Goal: Task Accomplishment & Management: Use online tool/utility

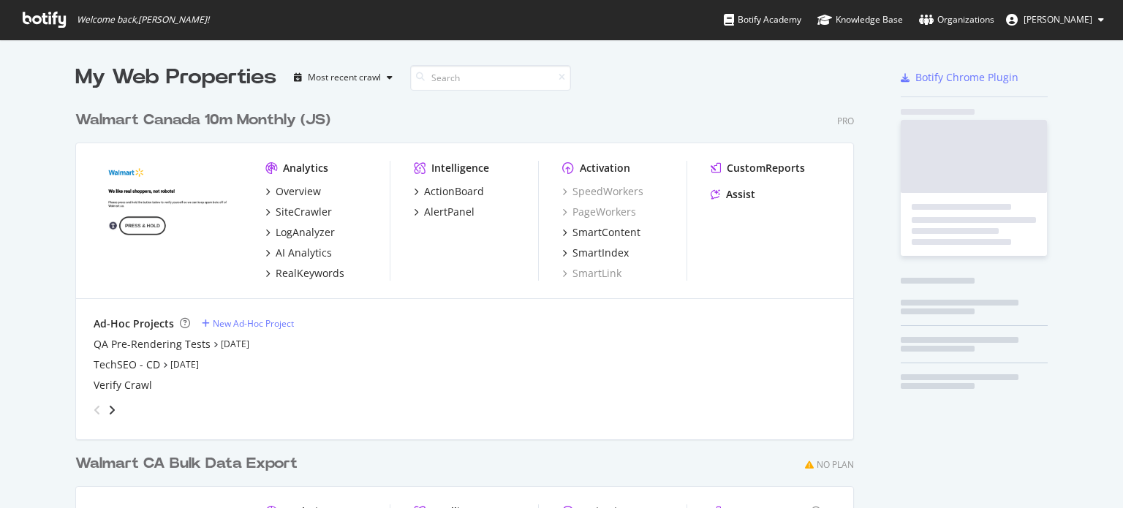
scroll to position [588, 779]
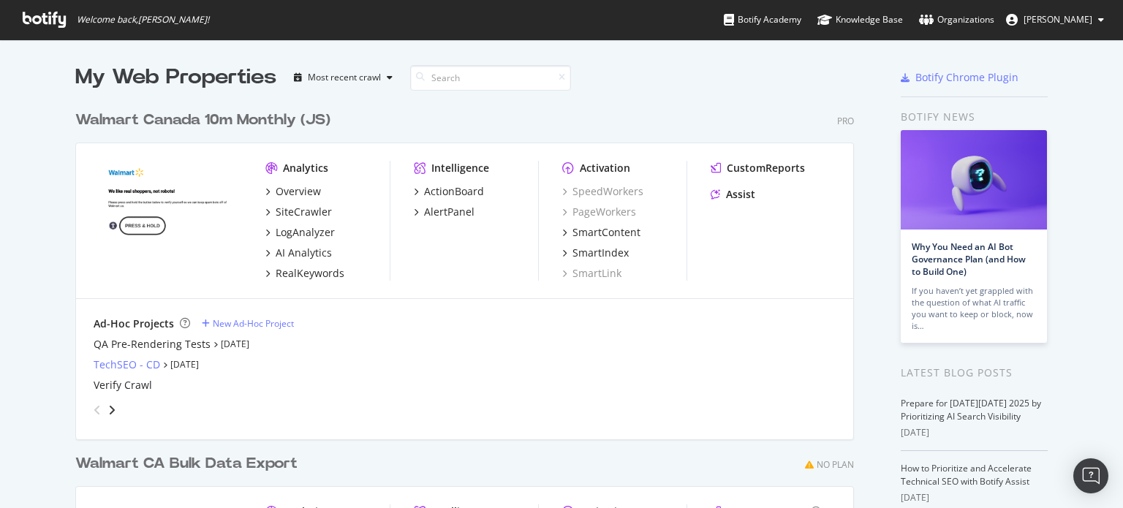
click at [130, 363] on div "TechSEO - CD" at bounding box center [127, 365] width 67 height 15
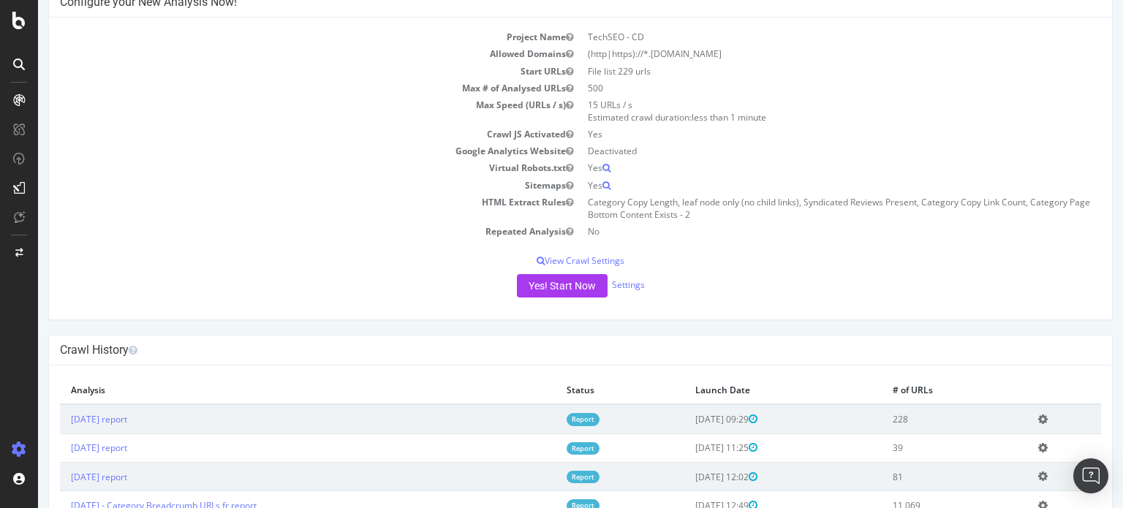
scroll to position [219, 0]
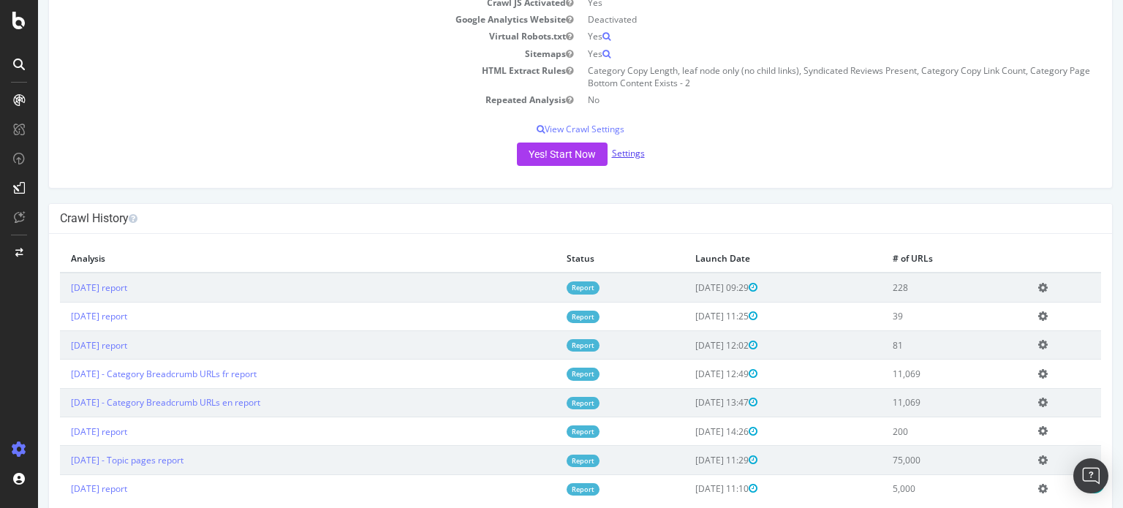
click at [623, 155] on link "Settings" at bounding box center [628, 153] width 33 height 12
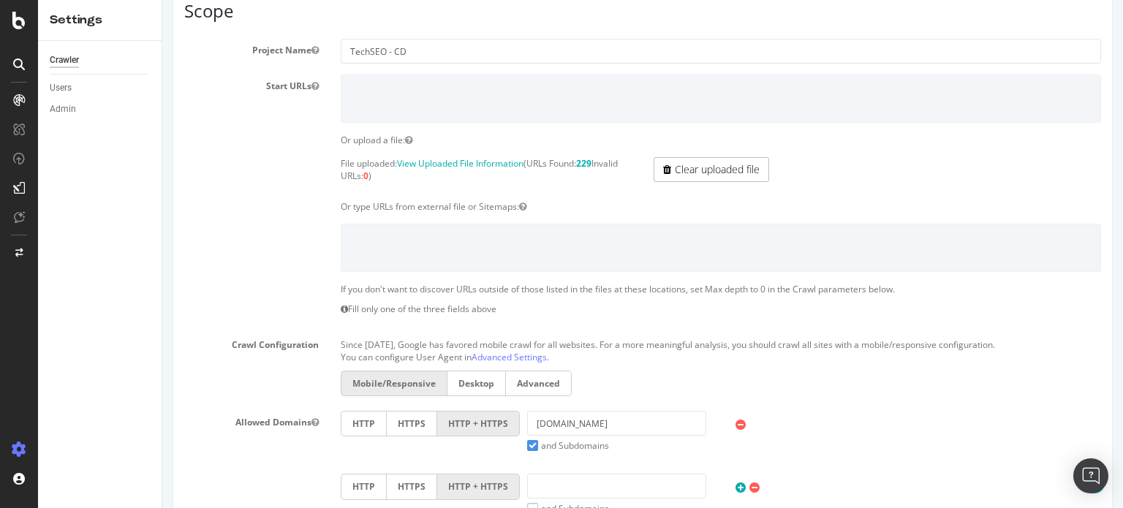
scroll to position [146, 0]
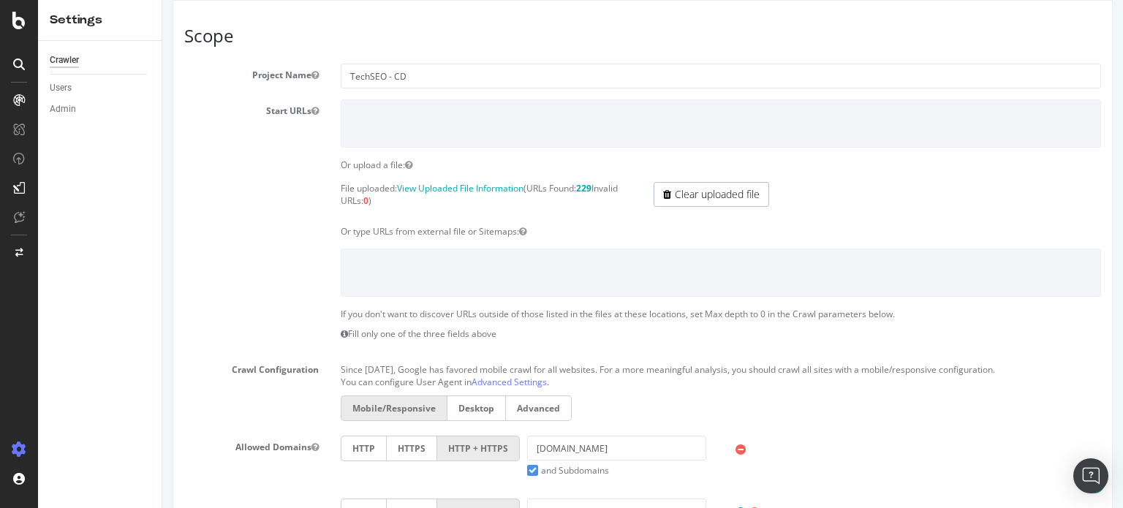
click at [726, 192] on link "Clear uploaded file" at bounding box center [712, 194] width 116 height 25
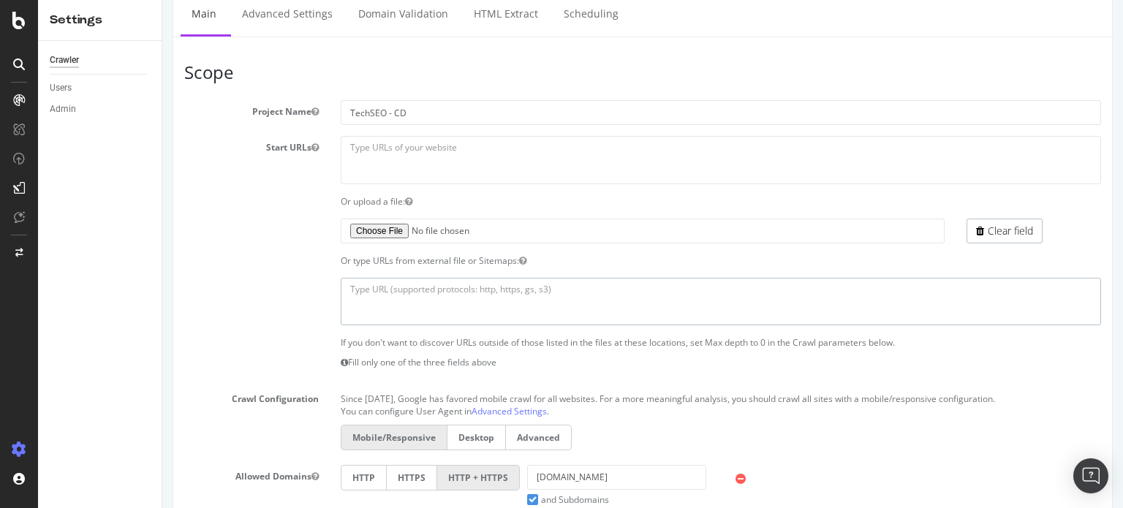
click at [473, 254] on section "Project Name TechSEO - CD Start URLs Or upload a file: File uploaded: View Uplo…" at bounding box center [642, 400] width 917 height 601
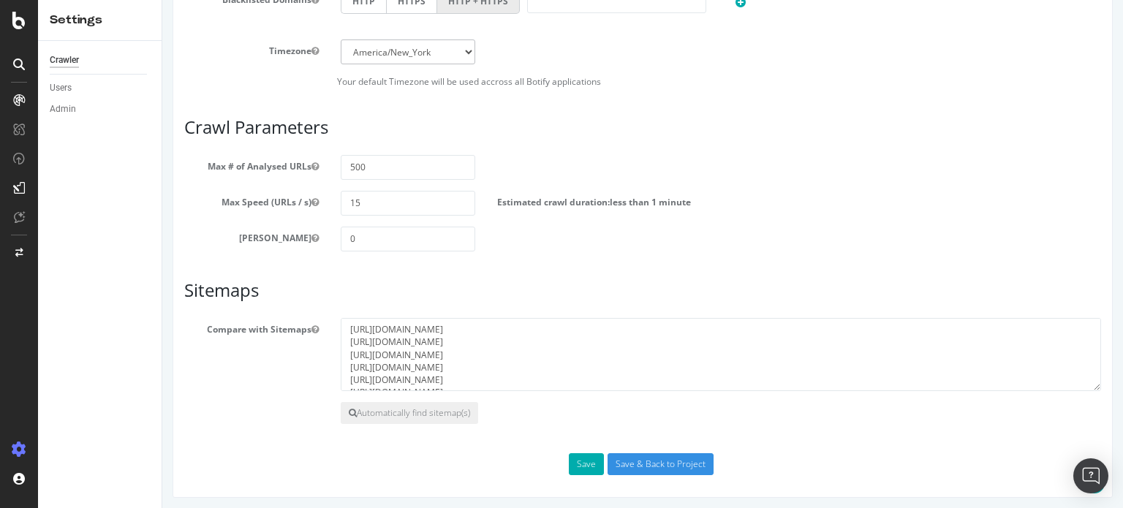
scroll to position [724, 0]
click at [526, 344] on textarea "[URL][DOMAIN_NAME] [URL][DOMAIN_NAME] [URL][DOMAIN_NAME] [URL][DOMAIN_NAME] [UR…" at bounding box center [721, 353] width 760 height 73
click at [348, 324] on textarea "[URL][DOMAIN_NAME] [URL][DOMAIN_NAME] [URL][DOMAIN_NAME] [URL][DOMAIN_NAME] [UR…" at bounding box center [721, 353] width 760 height 73
paste textarea "[URL][DOMAIN_NAME]"
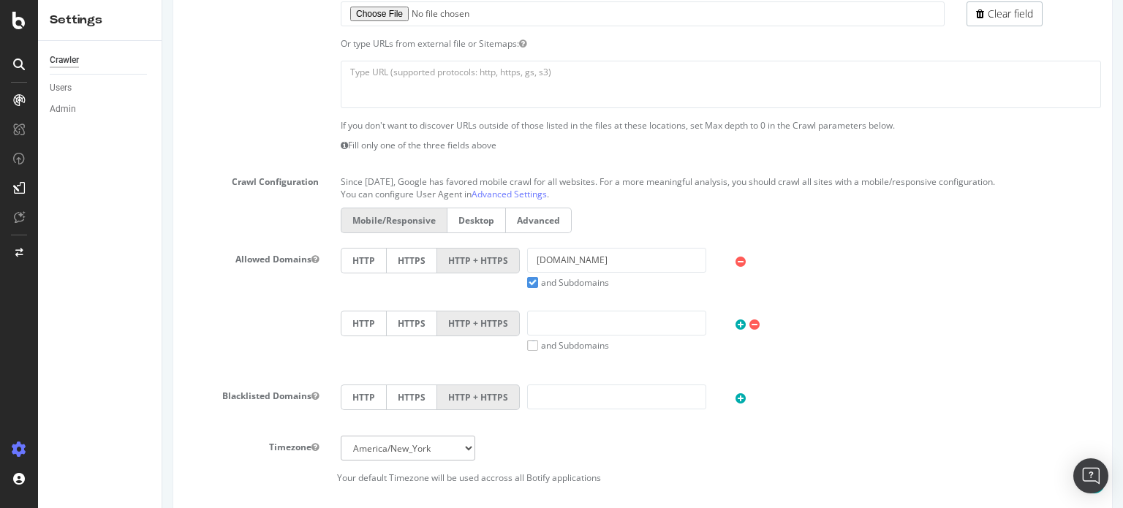
scroll to position [212, 0]
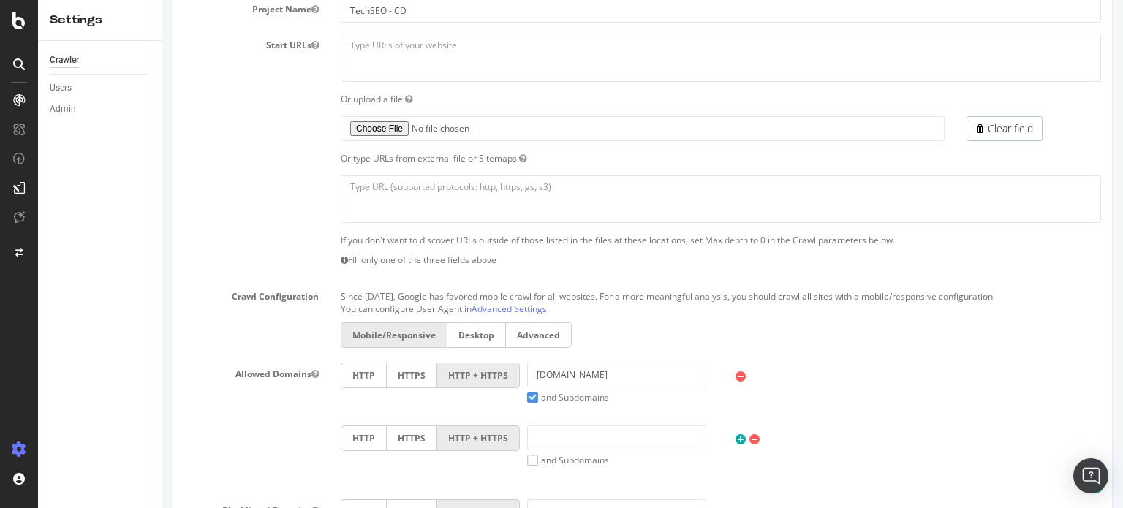
type textarea "[URL][DOMAIN_NAME] [URL][DOMAIN_NAME] [URL][DOMAIN_NAME] [URL][DOMAIN_NAME] [UR…"
click at [464, 187] on textarea at bounding box center [721, 199] width 760 height 48
paste textarea "[URL][DOMAIN_NAME]"
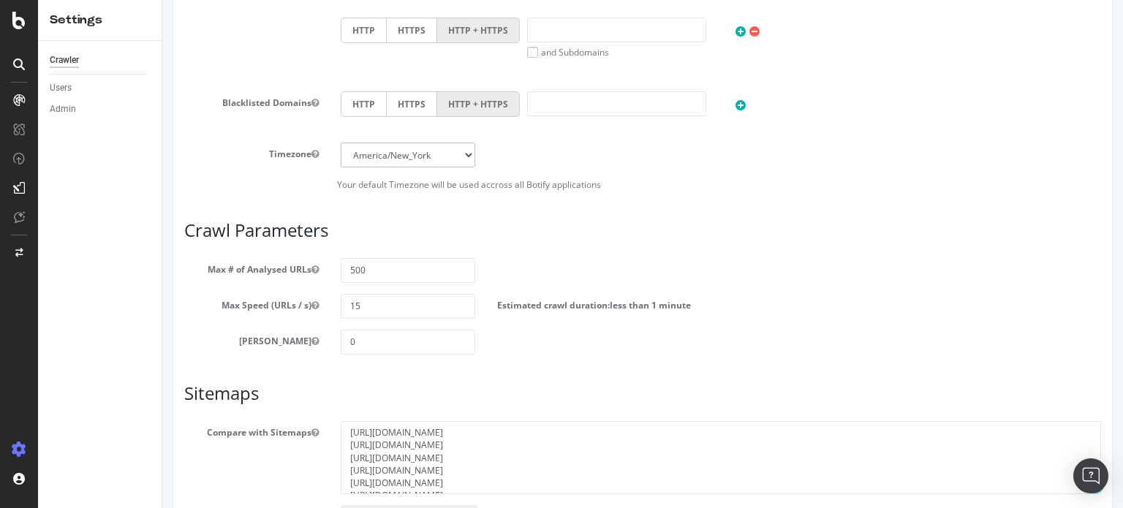
scroll to position [724, 0]
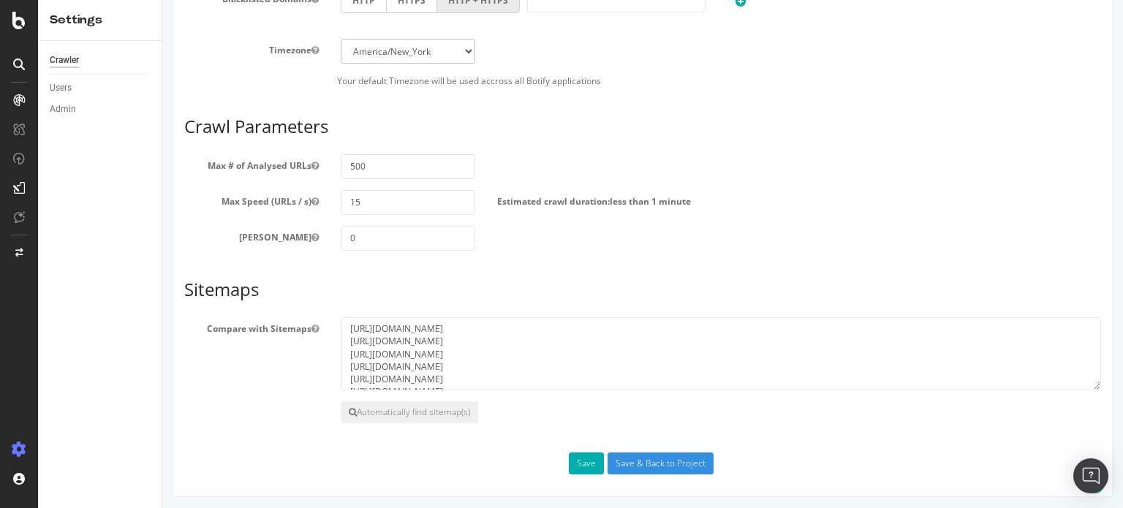
type textarea "[URL][DOMAIN_NAME]"
click at [584, 456] on button "Save" at bounding box center [586, 464] width 35 height 22
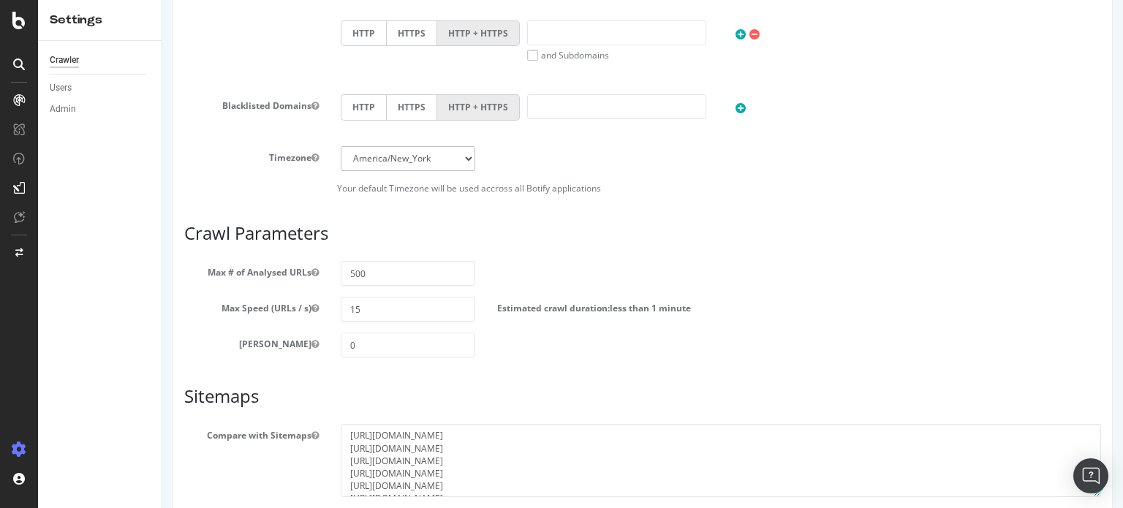
scroll to position [837, 0]
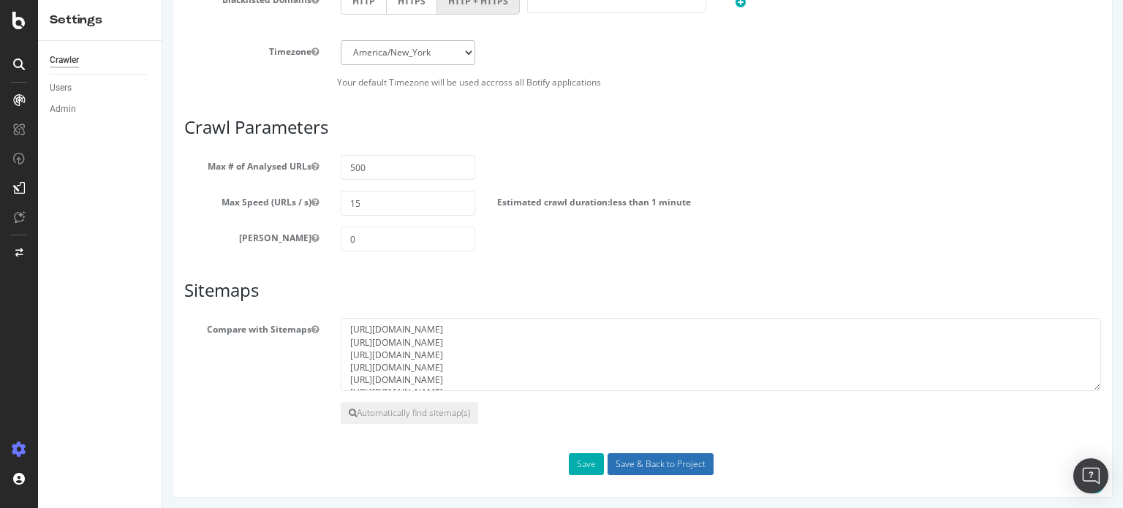
click at [674, 453] on input "Save & Back to Project" at bounding box center [661, 464] width 106 height 22
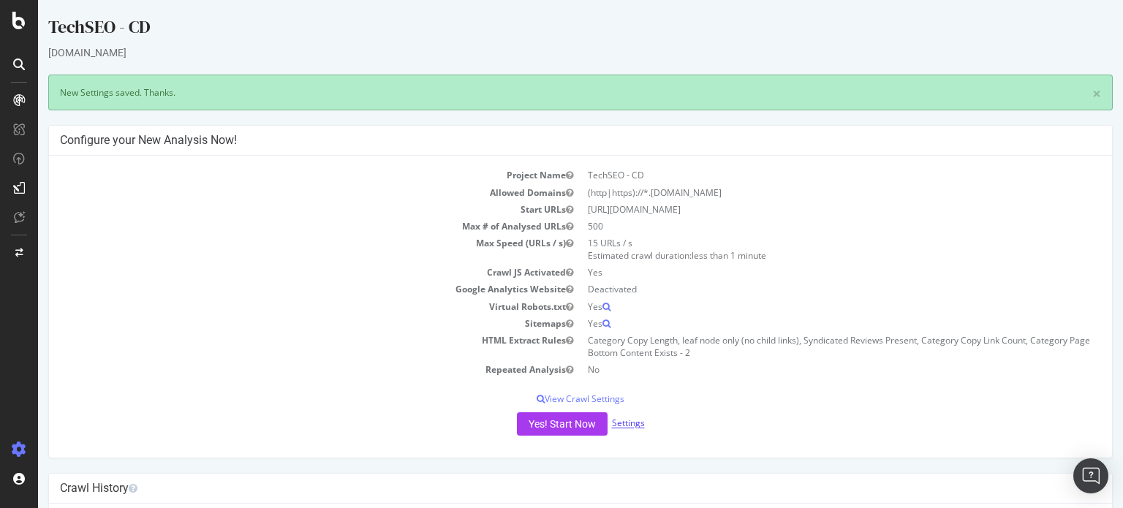
click at [632, 423] on link "Settings" at bounding box center [628, 423] width 33 height 12
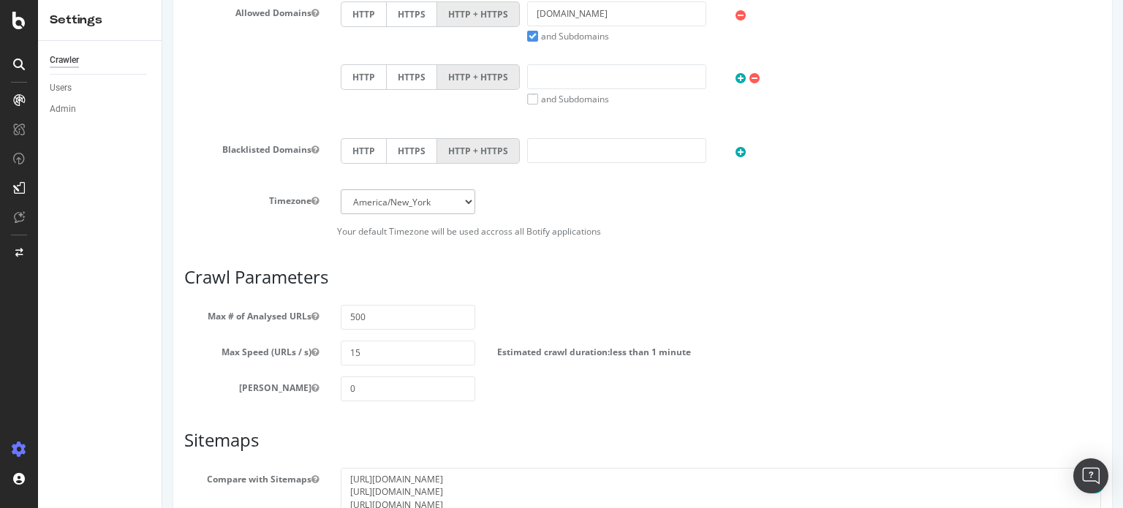
scroll to position [658, 0]
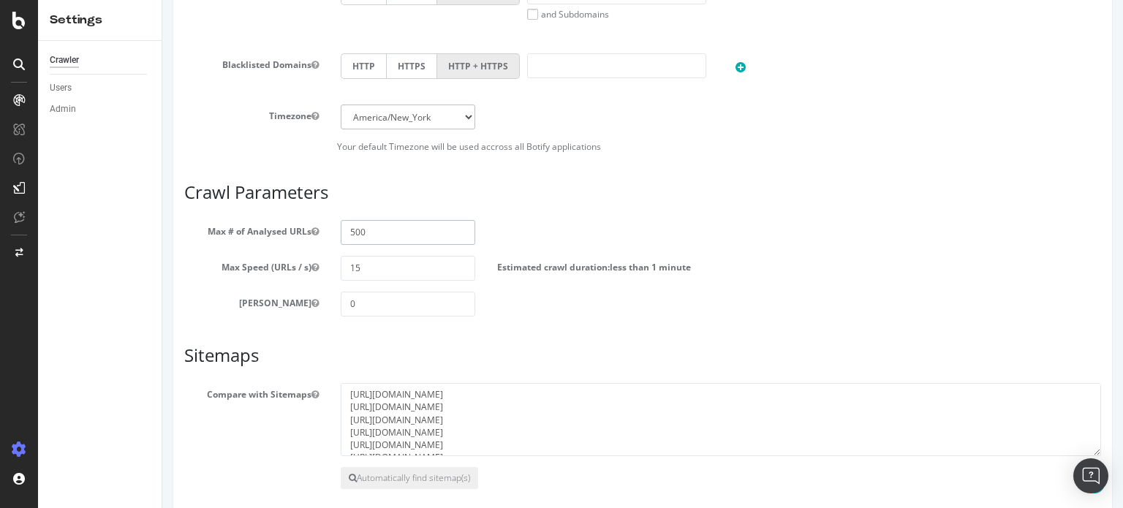
drag, startPoint x: 389, startPoint y: 233, endPoint x: 241, endPoint y: 232, distance: 147.7
click at [241, 232] on div "Max # of Analysed URLs 500" at bounding box center [642, 232] width 939 height 25
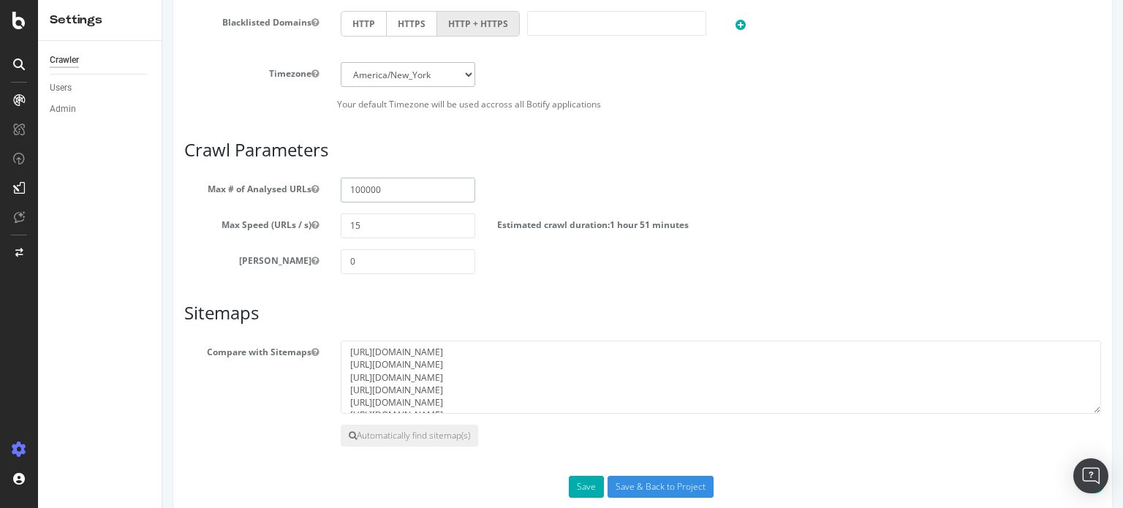
scroll to position [724, 0]
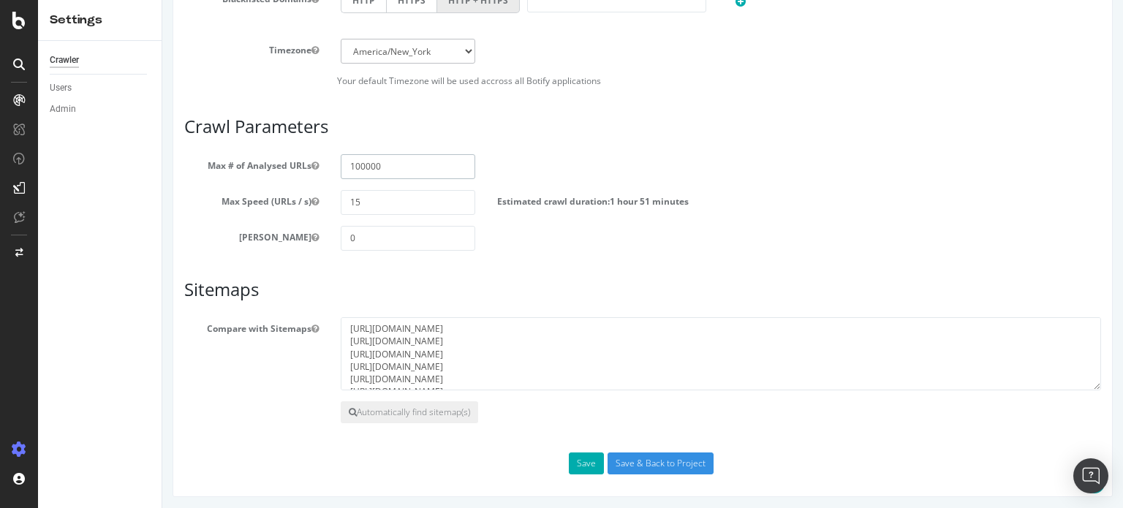
type input "100000"
click at [652, 462] on input "Save & Back to Project" at bounding box center [661, 464] width 106 height 22
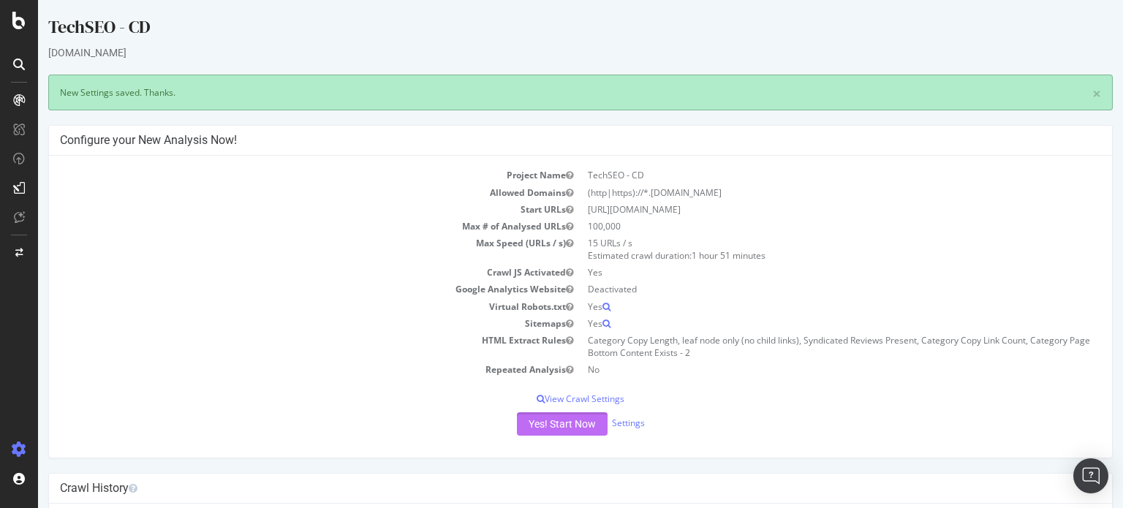
click at [563, 423] on button "Yes! Start Now" at bounding box center [562, 423] width 91 height 23
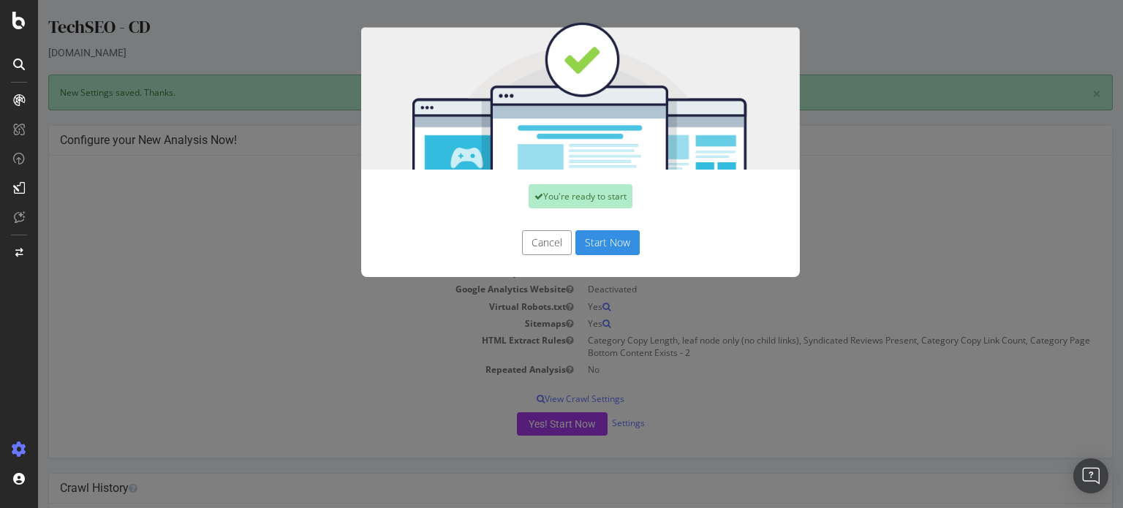
click at [611, 248] on button "Start Now" at bounding box center [607, 242] width 64 height 25
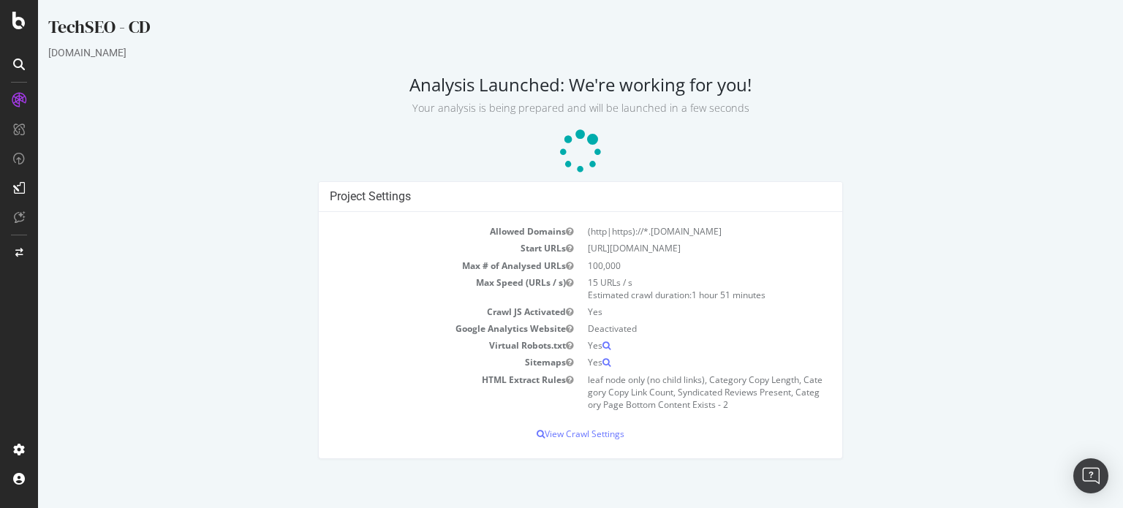
click at [592, 432] on p "View Crawl Settings" at bounding box center [581, 434] width 502 height 12
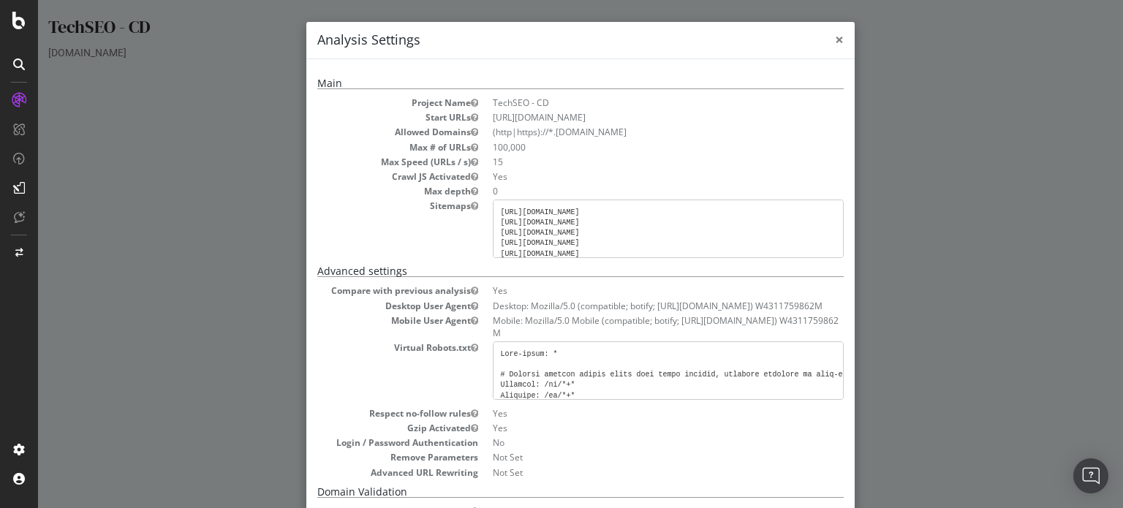
click at [835, 37] on span "×" at bounding box center [839, 39] width 9 height 20
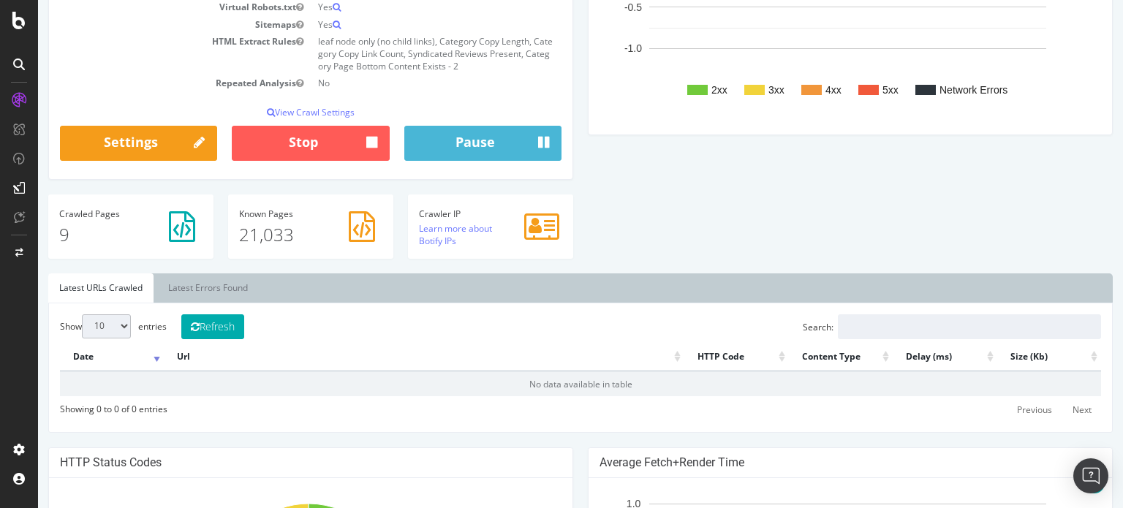
scroll to position [303, 0]
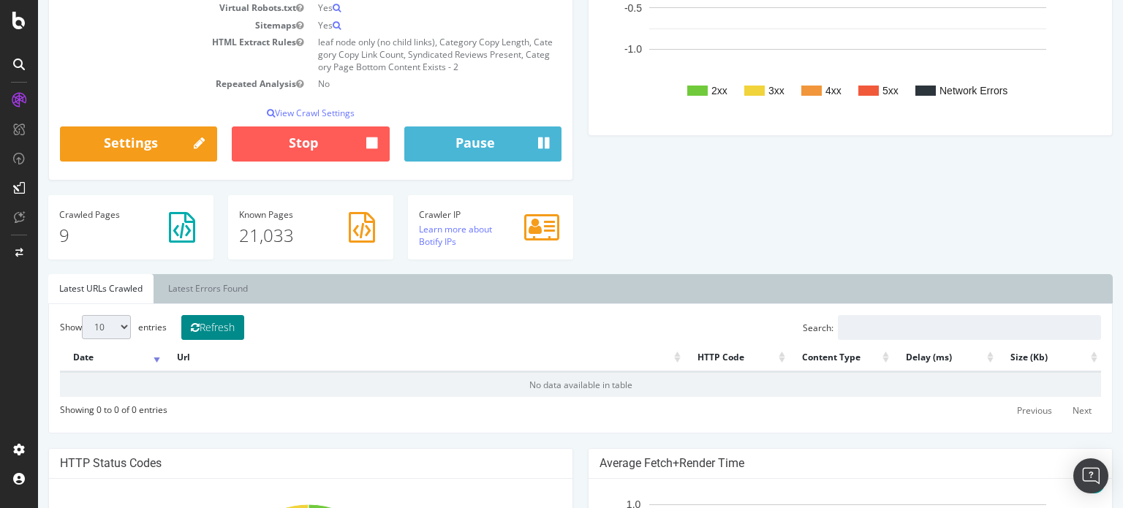
click at [228, 320] on button "Refresh" at bounding box center [212, 327] width 63 height 25
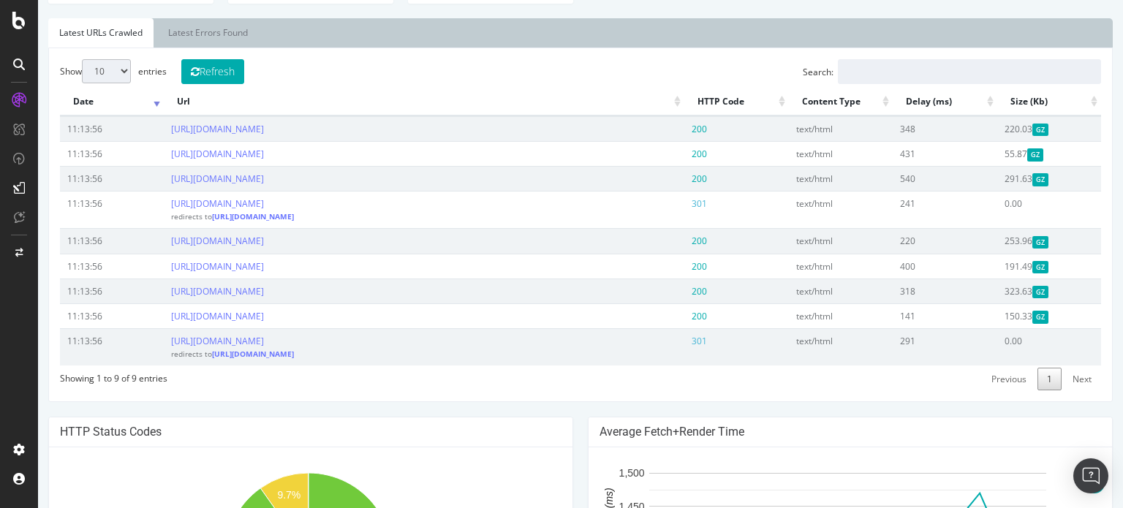
scroll to position [468, 0]
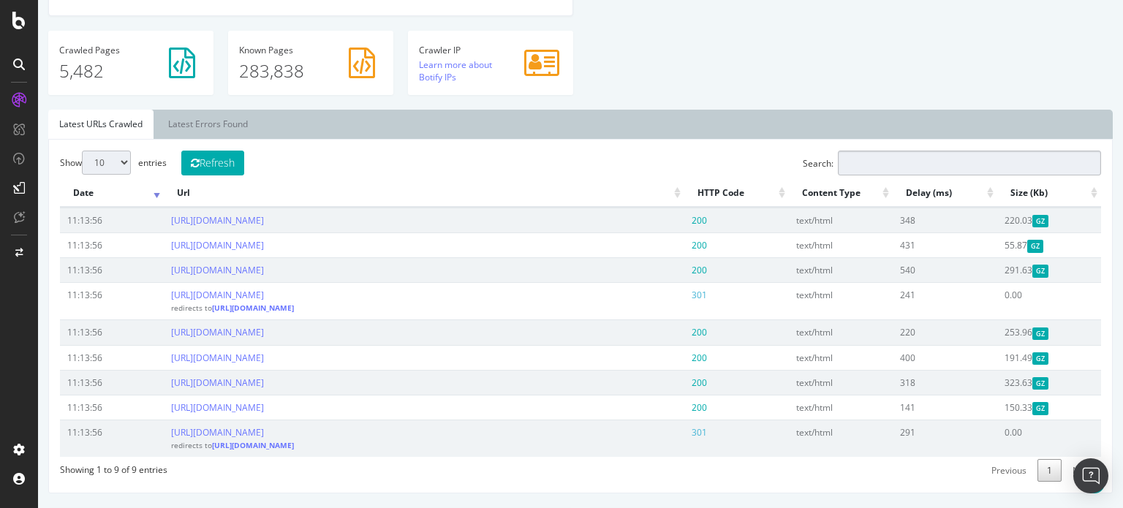
click at [922, 160] on input "Search:" at bounding box center [969, 163] width 263 height 25
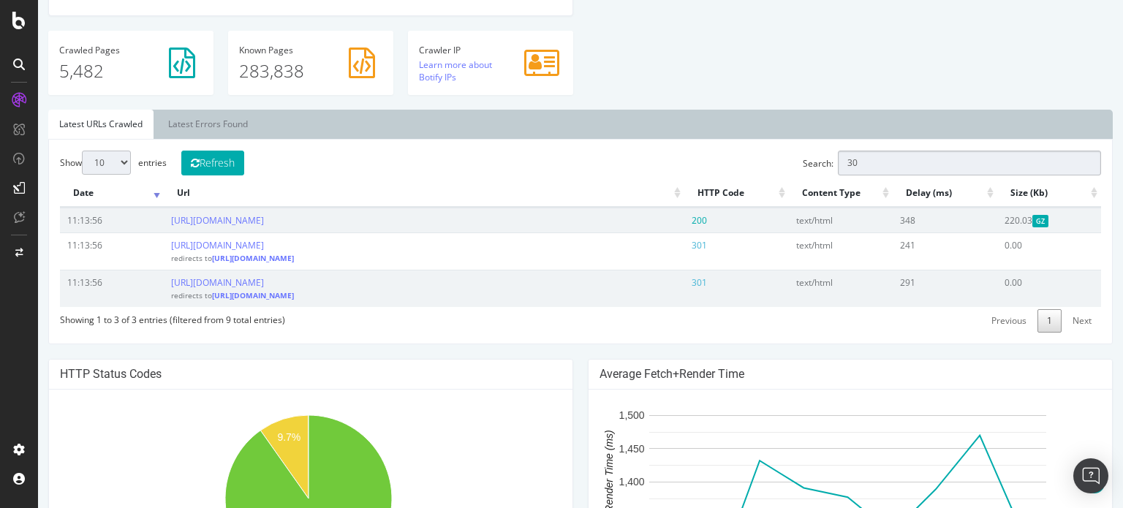
type input "3"
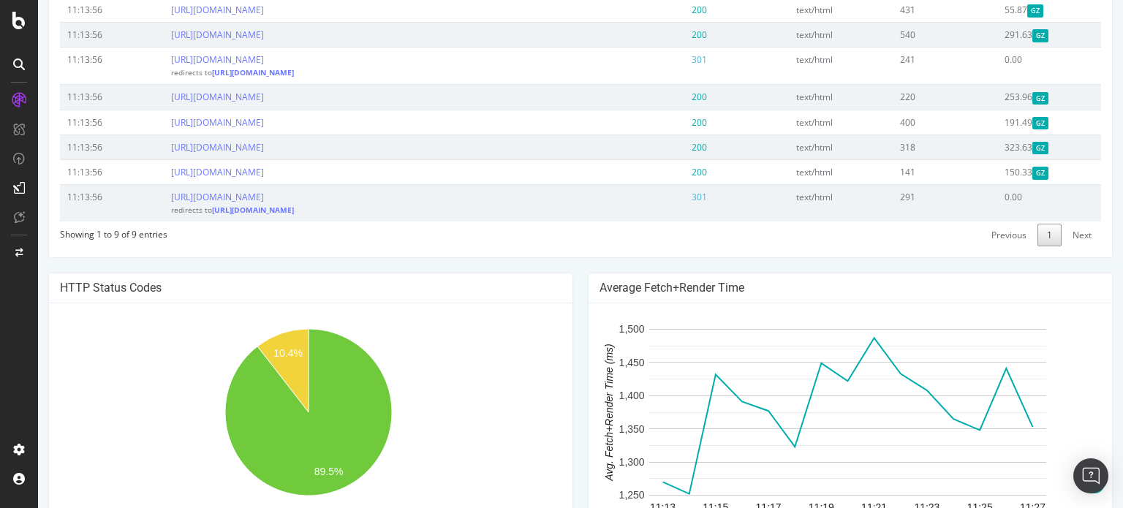
scroll to position [687, 0]
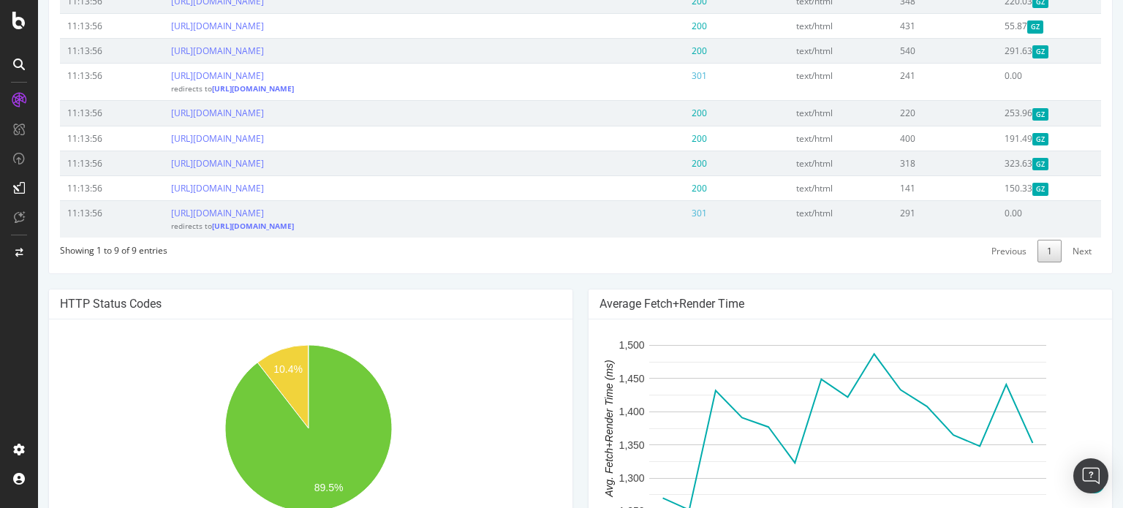
drag, startPoint x: 356, startPoint y: 123, endPoint x: 167, endPoint y: 109, distance: 189.2
click at [167, 100] on td "[URL][DOMAIN_NAME] redirects to [URL][DOMAIN_NAME]" at bounding box center [424, 81] width 521 height 37
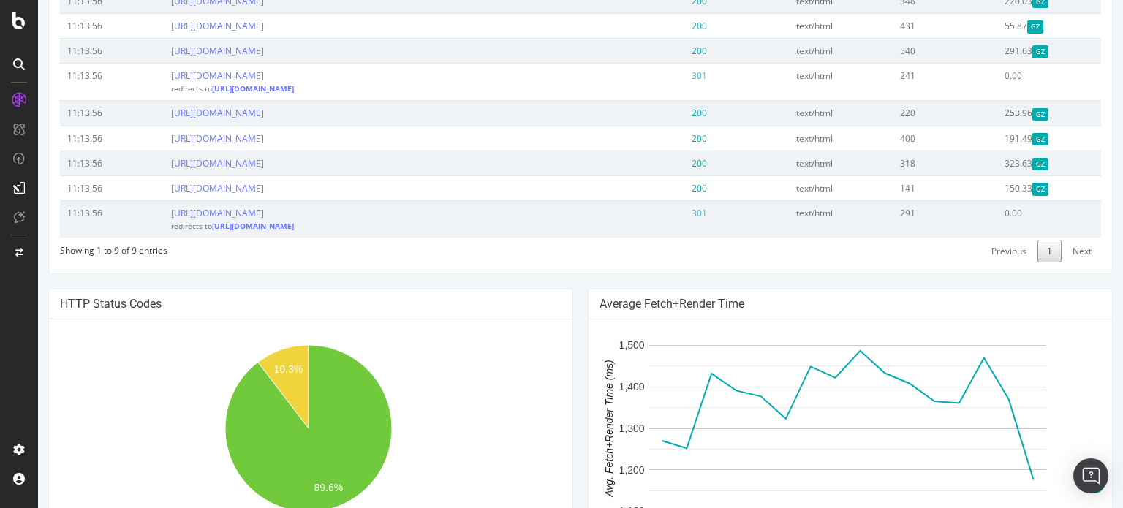
copy link "[URL][DOMAIN_NAME]"
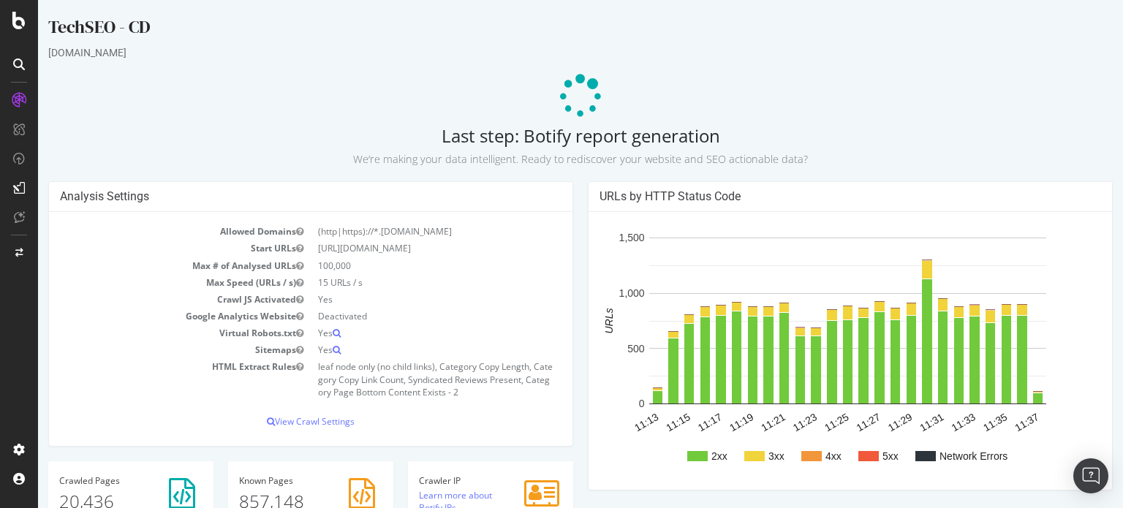
scroll to position [0, 0]
